Goal: Task Accomplishment & Management: Complete application form

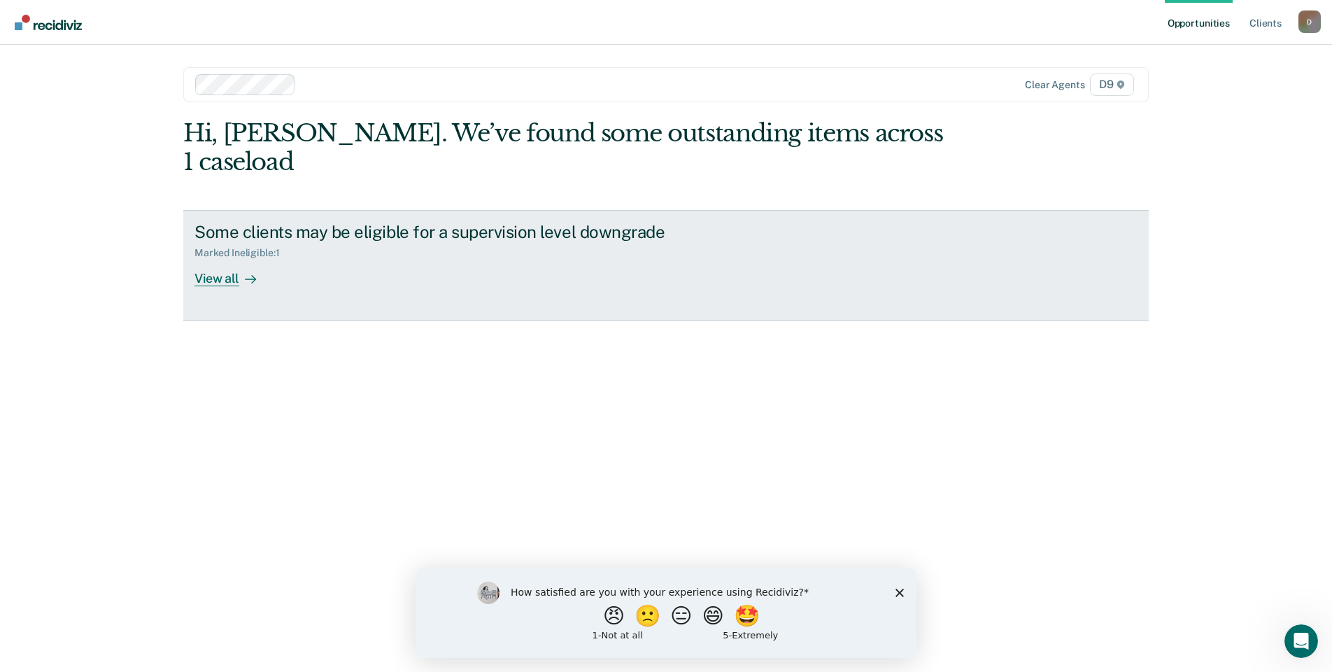
click at [205, 259] on div "View all" at bounding box center [233, 272] width 78 height 27
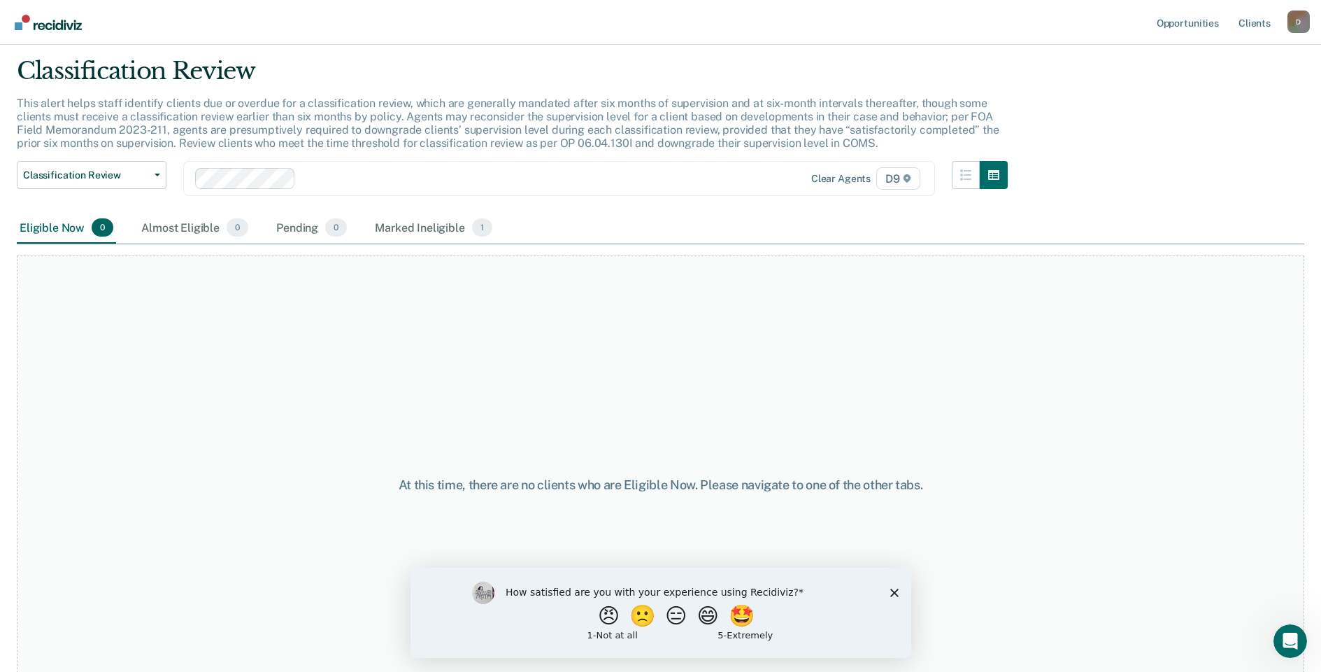
scroll to position [83, 0]
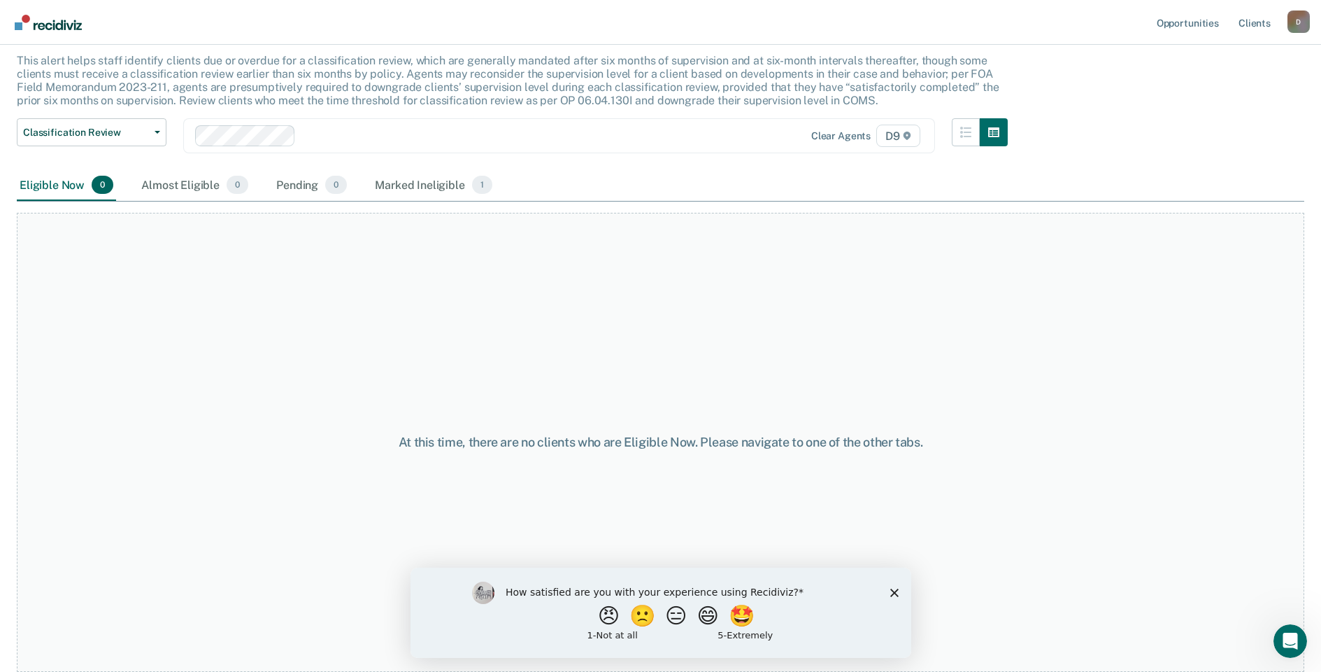
drag, startPoint x: 897, startPoint y: 591, endPoint x: 1324, endPoint y: 1137, distance: 692.6
click at [897, 591] on icon "Close survey" at bounding box center [894, 592] width 8 height 8
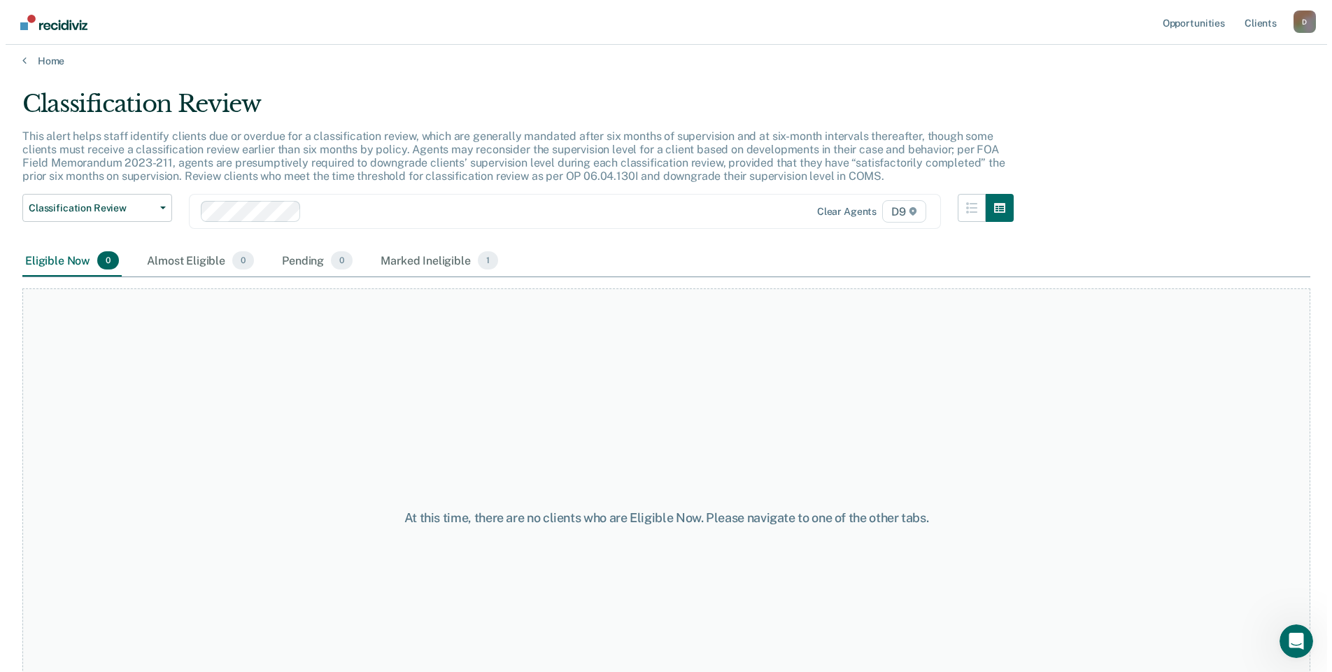
scroll to position [0, 0]
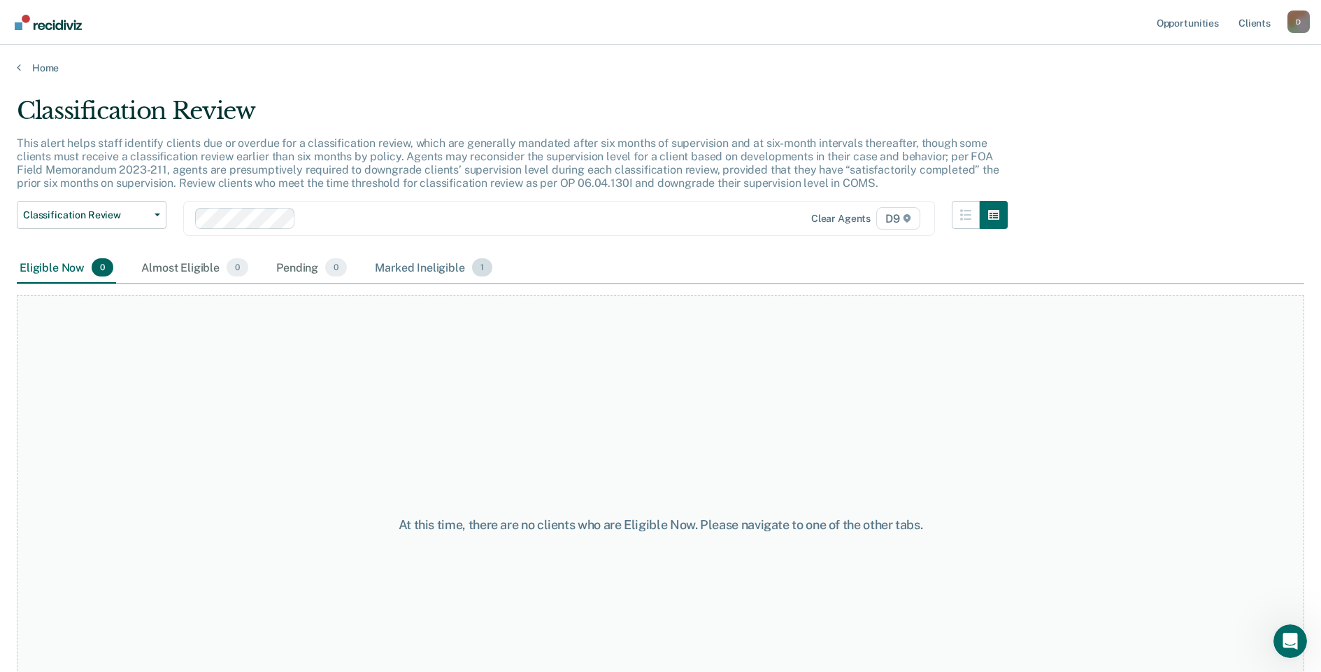
click at [415, 271] on div "Marked Ineligible 1" at bounding box center [433, 268] width 123 height 31
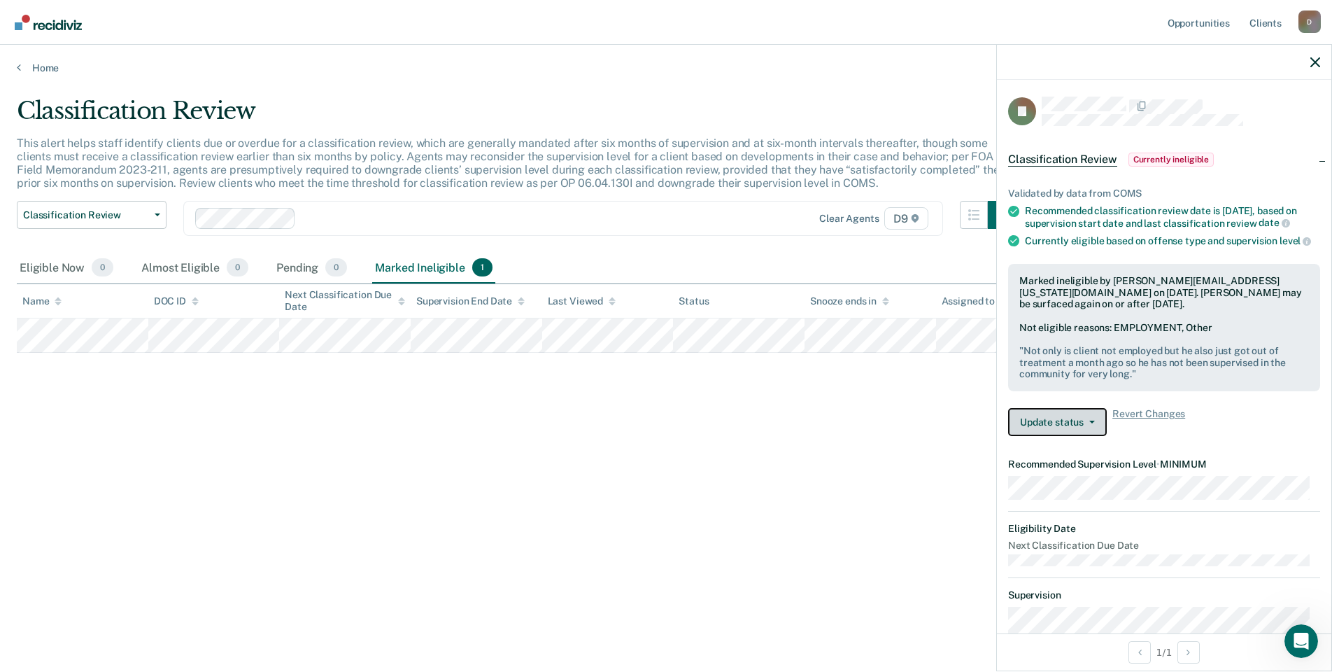
click at [1093, 423] on icon "button" at bounding box center [1092, 421] width 6 height 3
click at [1090, 488] on button "Update Ineligibility" at bounding box center [1075, 478] width 135 height 22
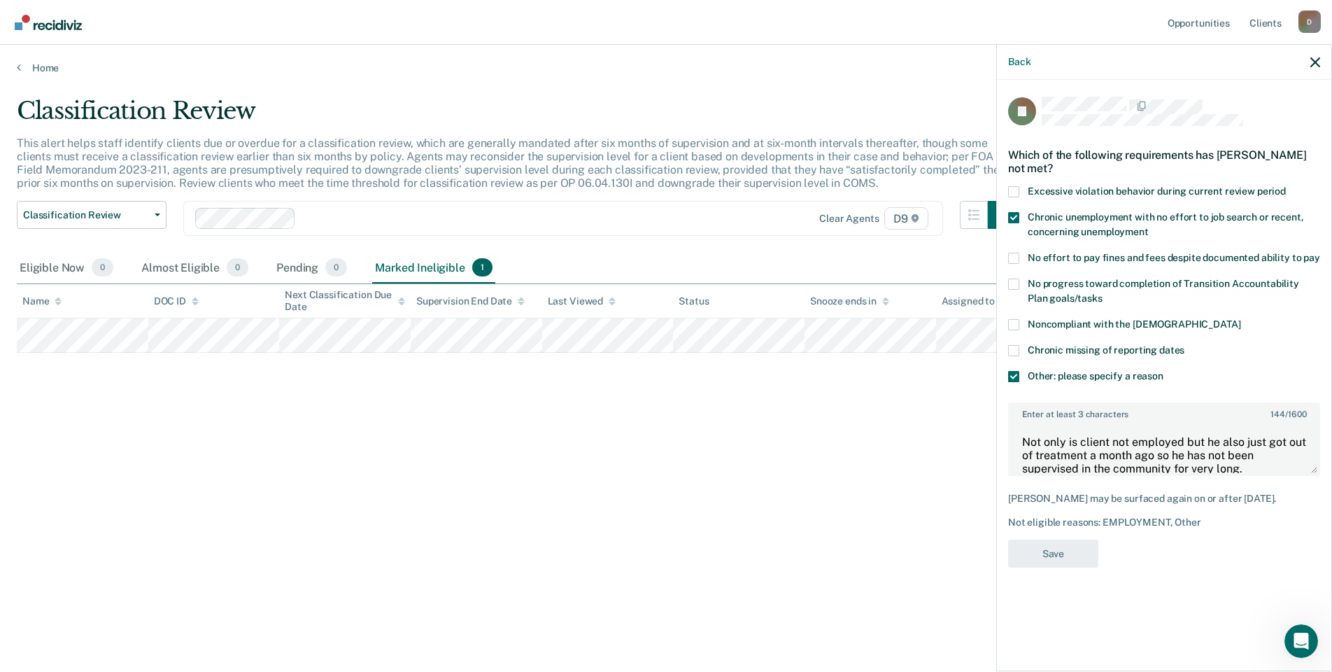
click at [1014, 215] on span at bounding box center [1013, 217] width 11 height 11
click at [1149, 227] on input "Chronic unemployment with no effort to job search or recent, concerning unemplo…" at bounding box center [1149, 227] width 0 height 0
drag, startPoint x: 1258, startPoint y: 457, endPoint x: 986, endPoint y: 404, distance: 277.1
click at [987, 405] on body "Looks like you’re using Internet Explorer 11. For faster loading and a better e…" at bounding box center [666, 336] width 1332 height 672
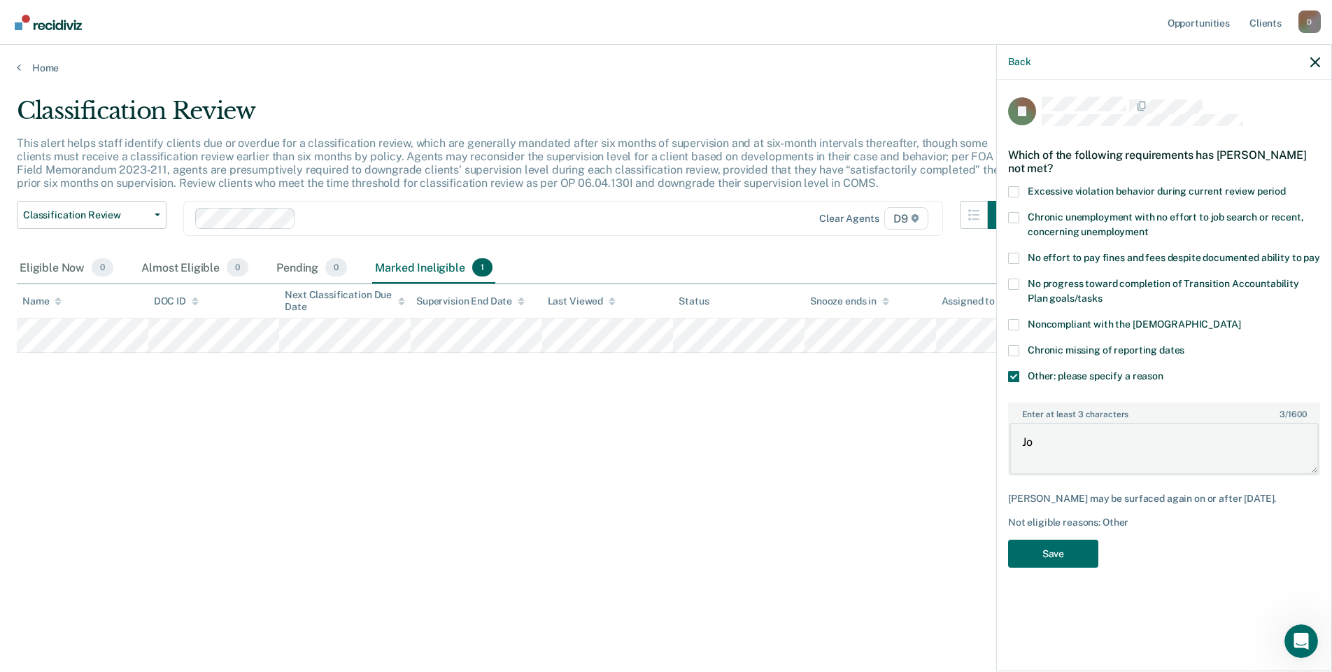
type textarea "J"
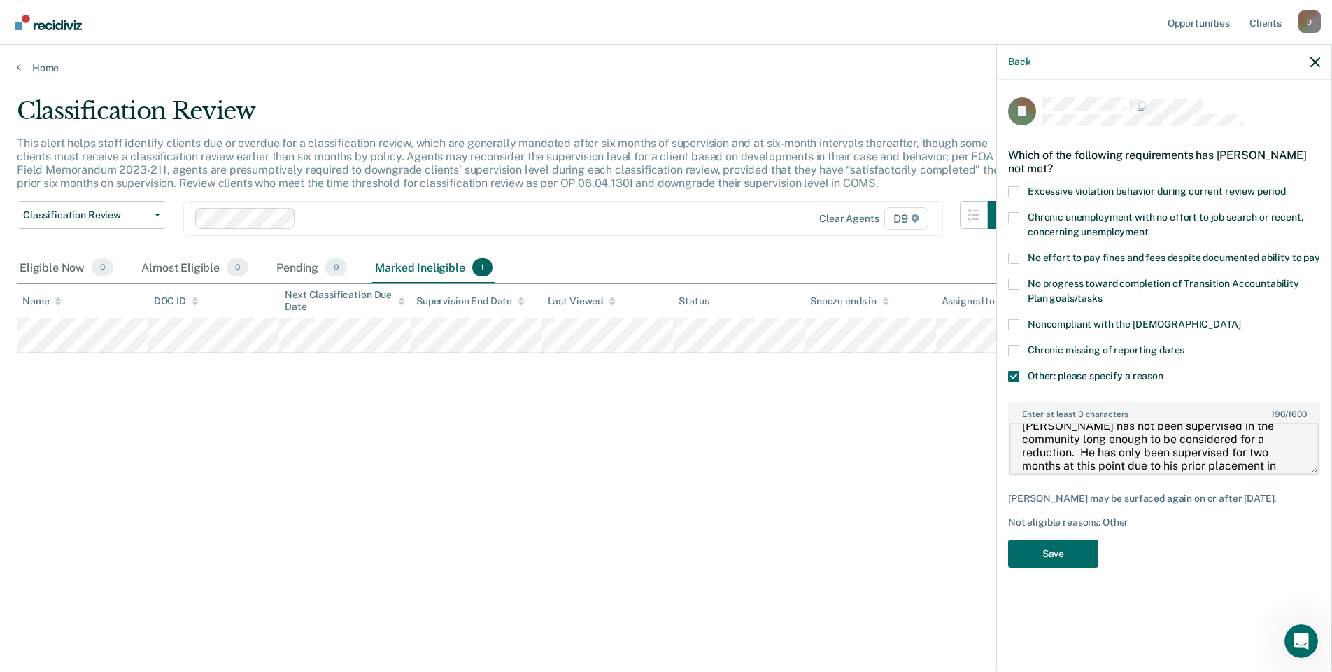
scroll to position [29, 0]
type textarea "[PERSON_NAME] has not been supervised in the community long enough to be consid…"
click at [1056, 554] on button "Save" at bounding box center [1053, 553] width 90 height 29
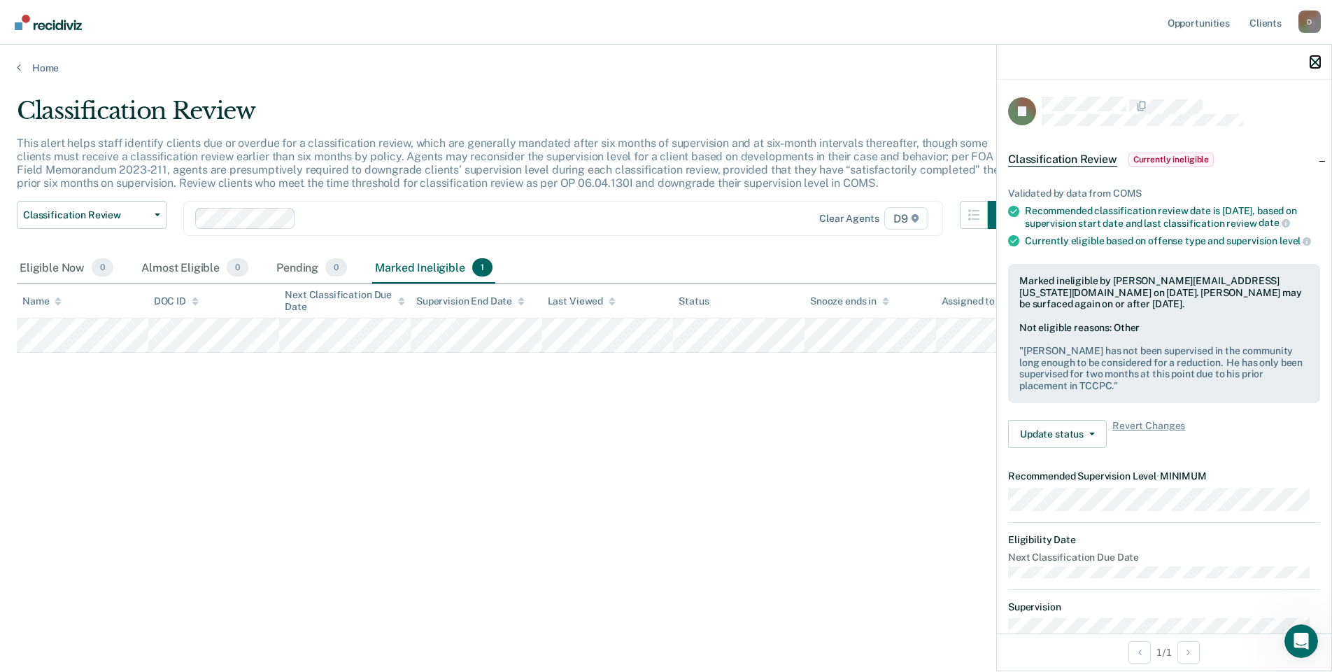
click at [1316, 61] on icon "button" at bounding box center [1315, 62] width 10 height 10
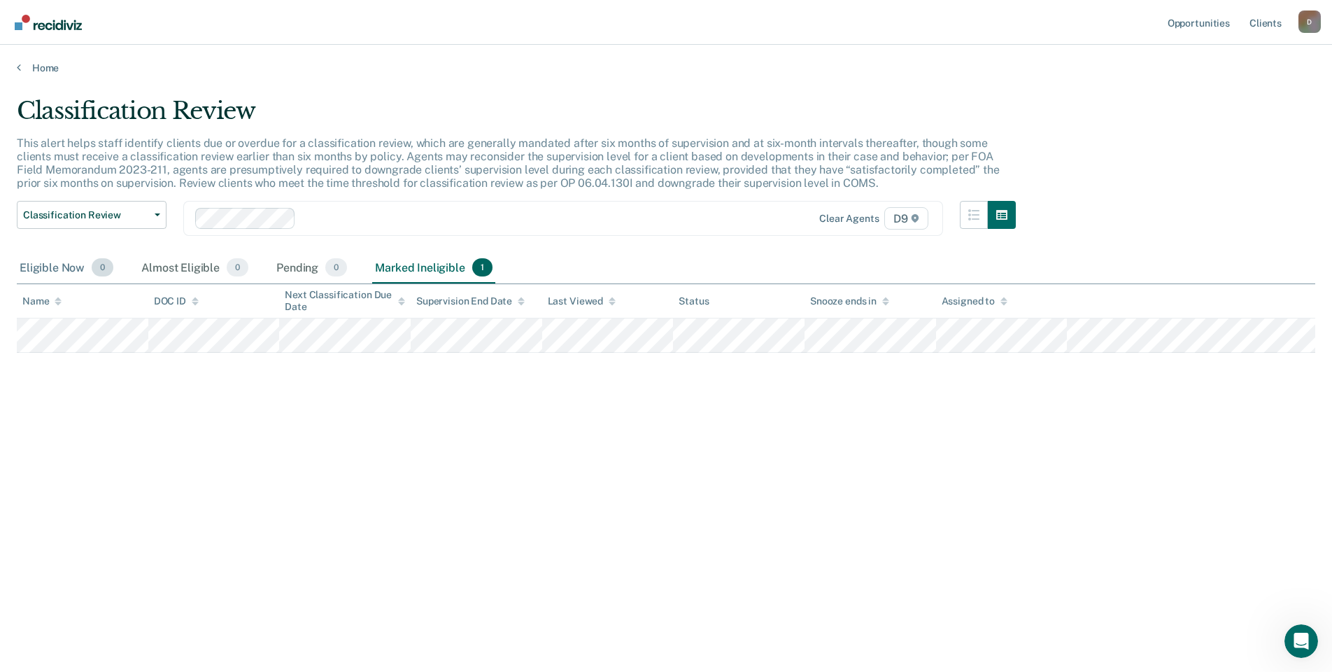
click at [66, 267] on div "Eligible Now 0" at bounding box center [66, 268] width 99 height 31
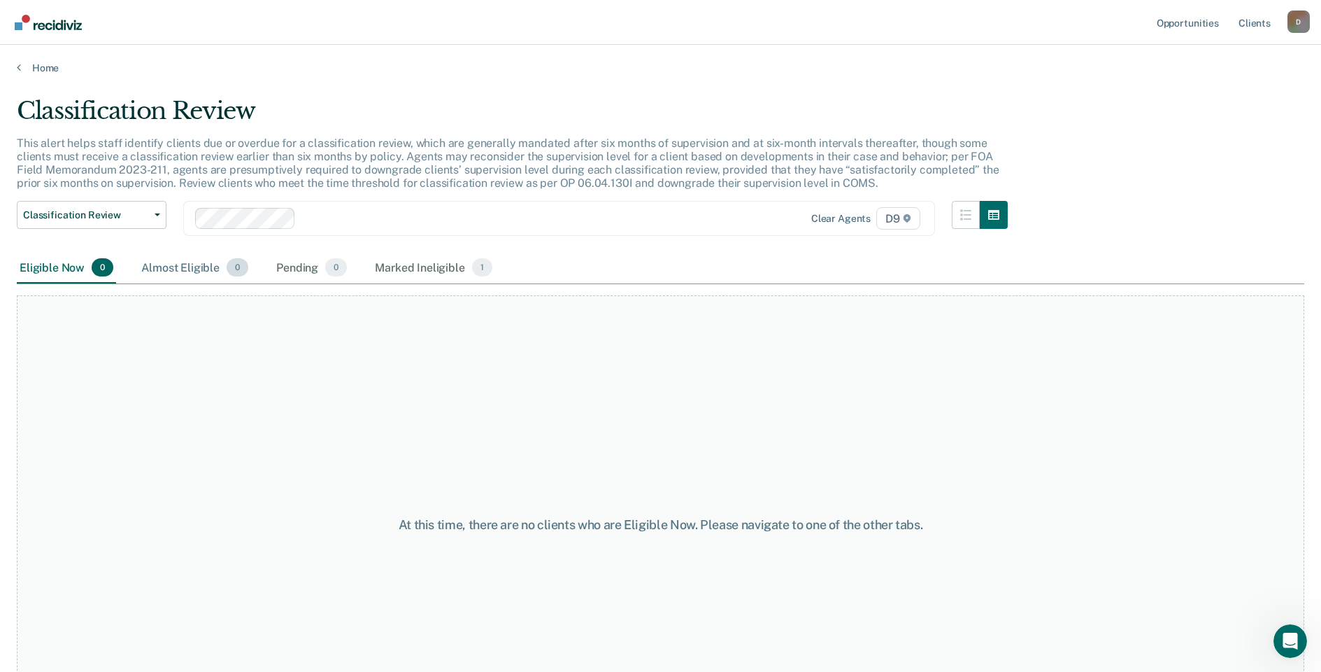
click at [166, 269] on div "Almost Eligible 0" at bounding box center [195, 268] width 113 height 31
click at [286, 269] on div "Pending 0" at bounding box center [312, 268] width 76 height 31
click at [402, 269] on div "Marked Ineligible 1" at bounding box center [433, 268] width 123 height 31
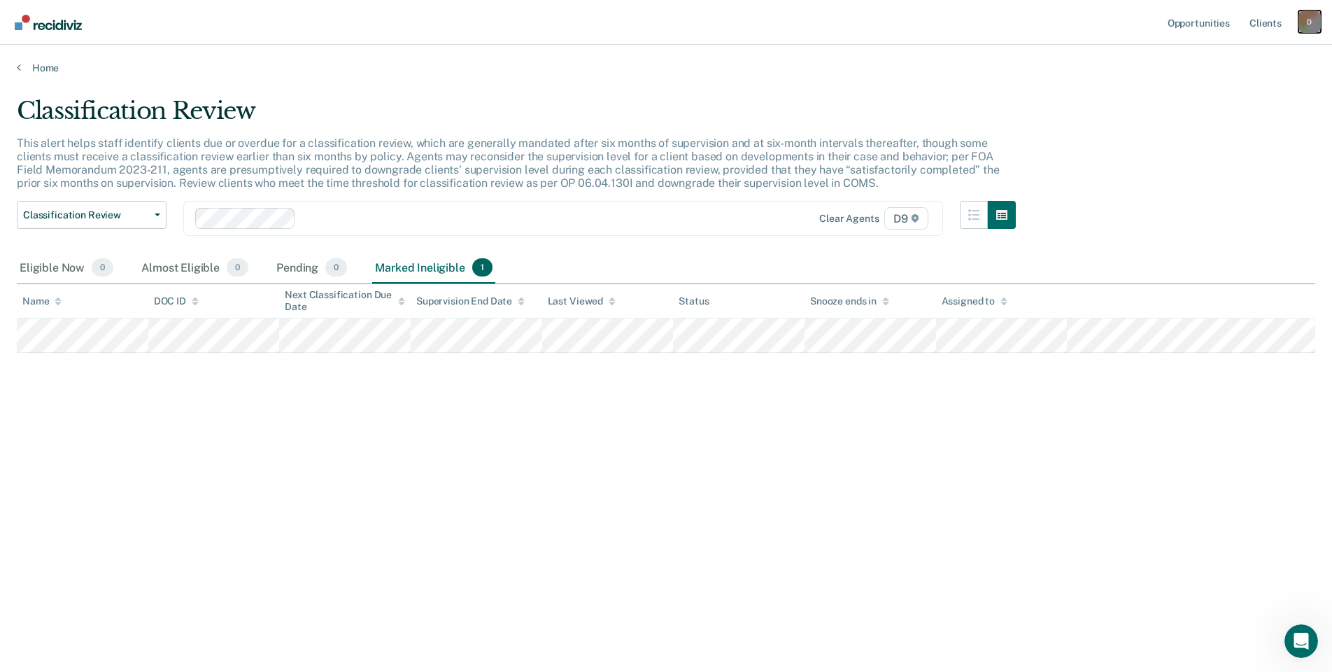
click at [1314, 17] on div "D" at bounding box center [1309, 21] width 22 height 22
click at [1209, 92] on link "Log Out" at bounding box center [1253, 92] width 113 height 12
